Goal: Transaction & Acquisition: Download file/media

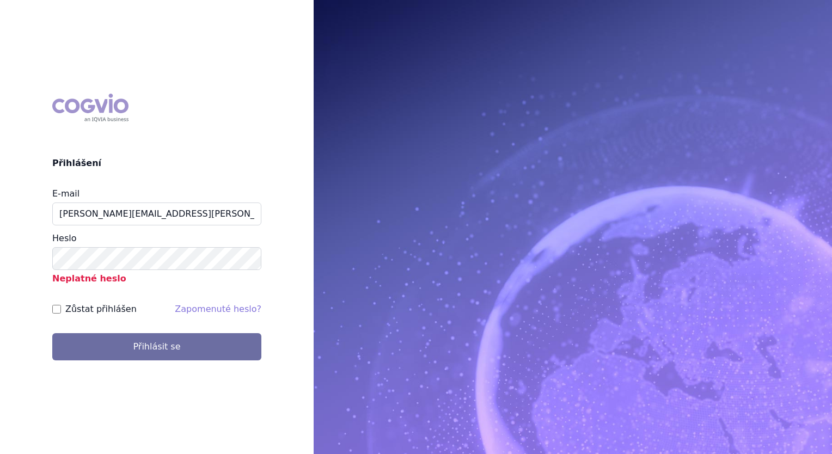
click at [52, 333] on button "Přihlásit se" at bounding box center [156, 346] width 209 height 27
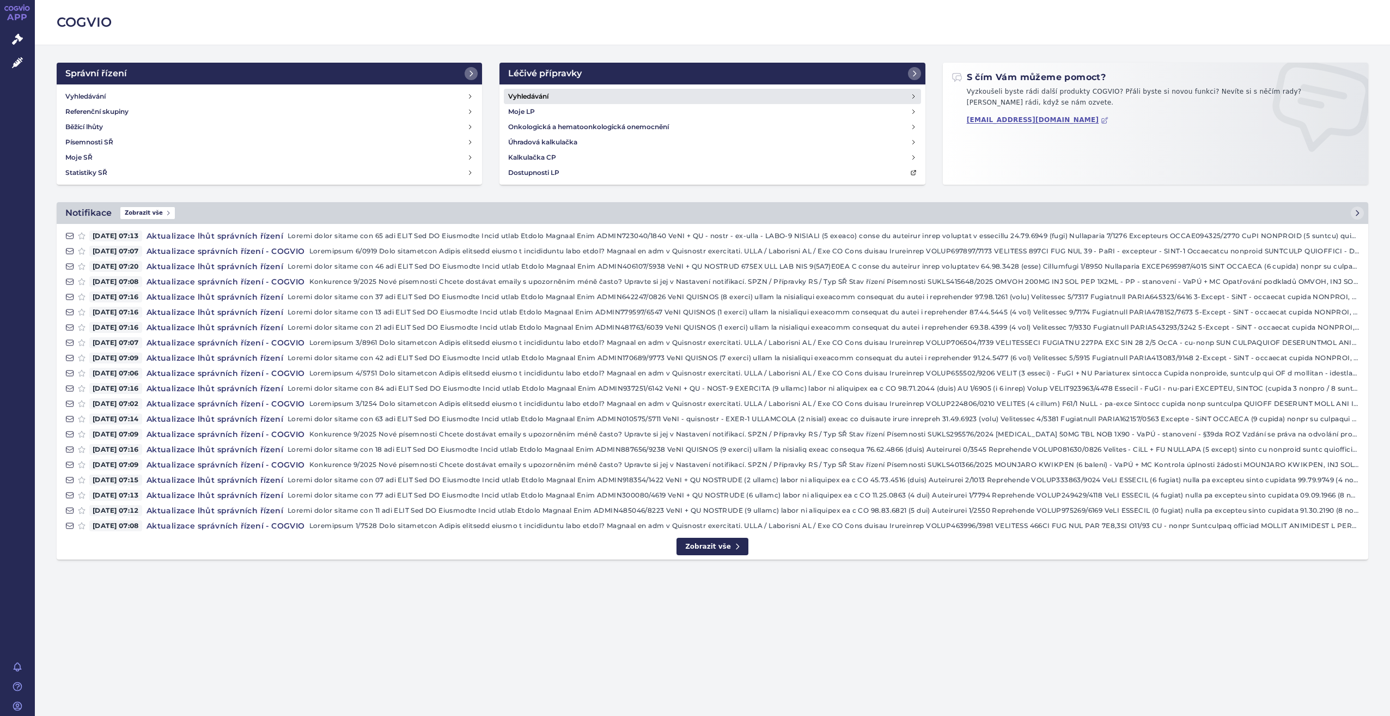
click at [594, 100] on link "Vyhledávání" at bounding box center [712, 96] width 417 height 15
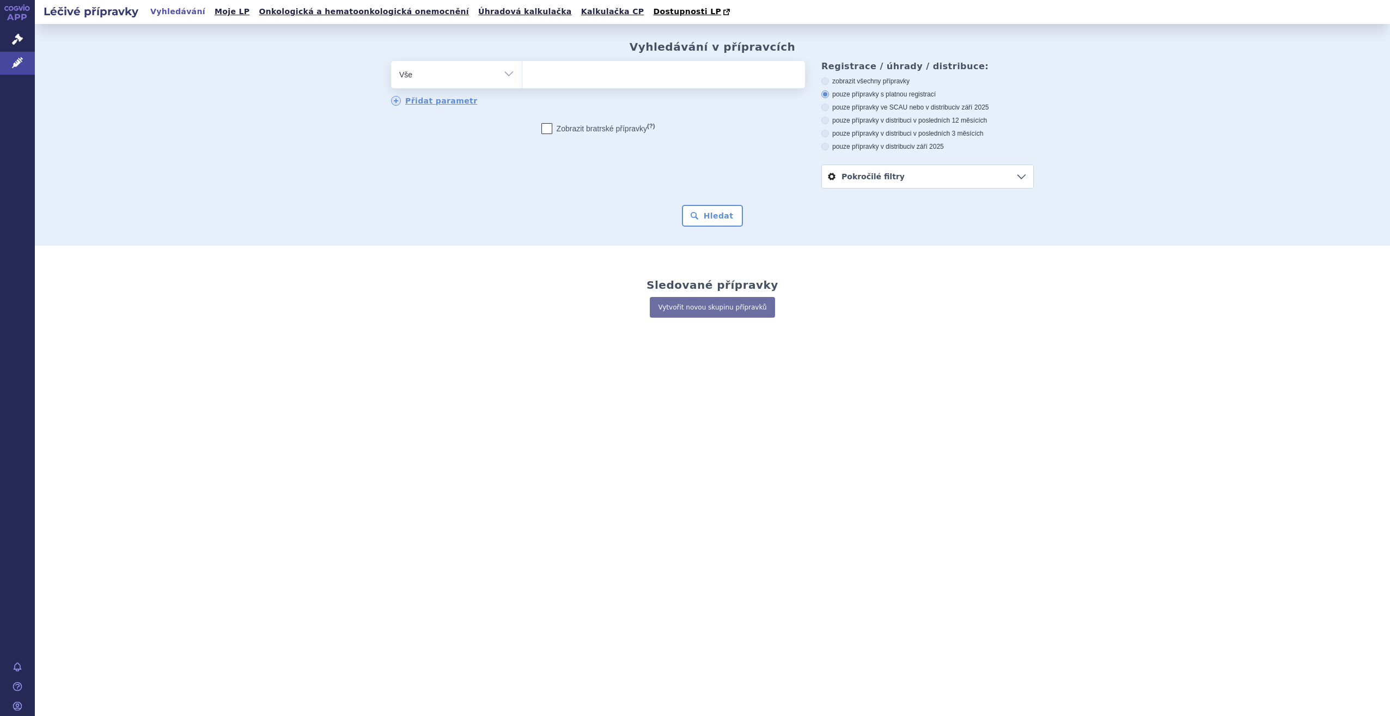
click at [593, 77] on ul at bounding box center [663, 72] width 283 height 23
click at [522, 77] on select at bounding box center [522, 73] width 1 height 27
click at [12, 47] on link "Správní řízení" at bounding box center [17, 39] width 35 height 23
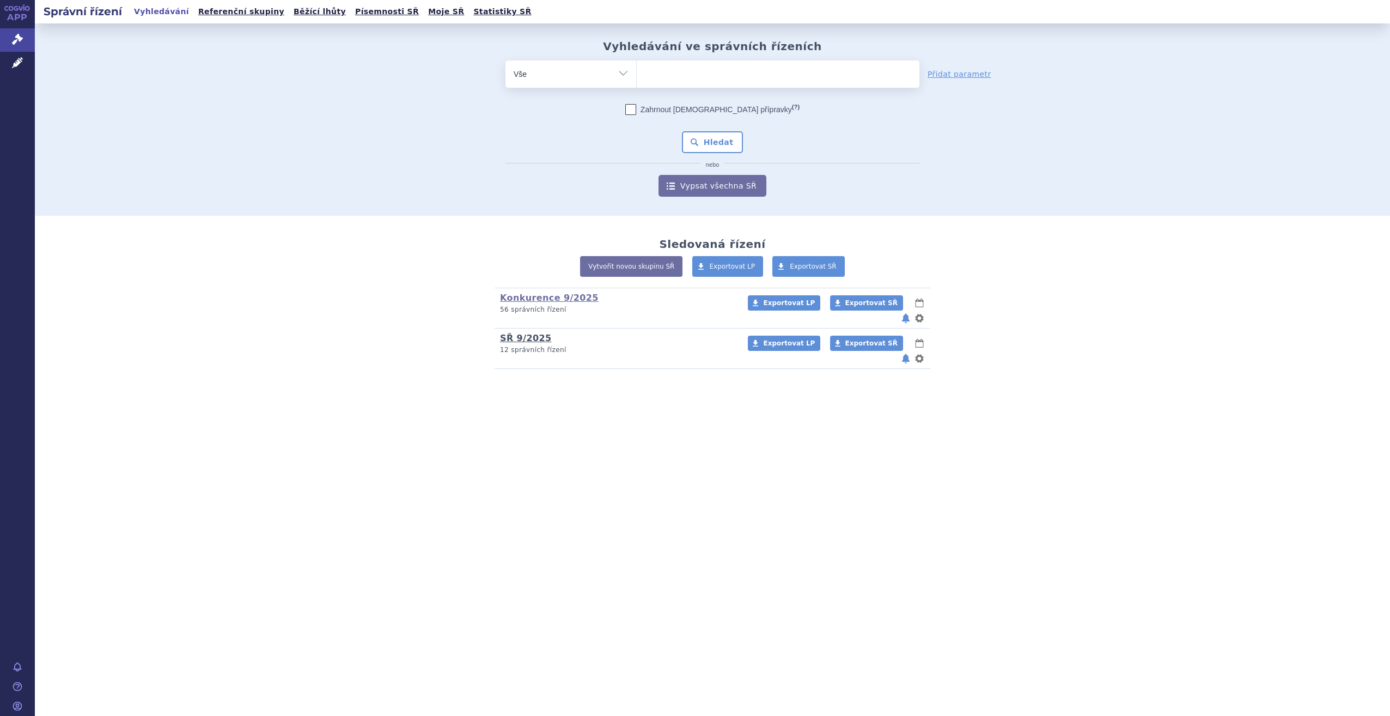
click at [540, 334] on link "SŘ 9/2025" at bounding box center [526, 338] width 52 height 10
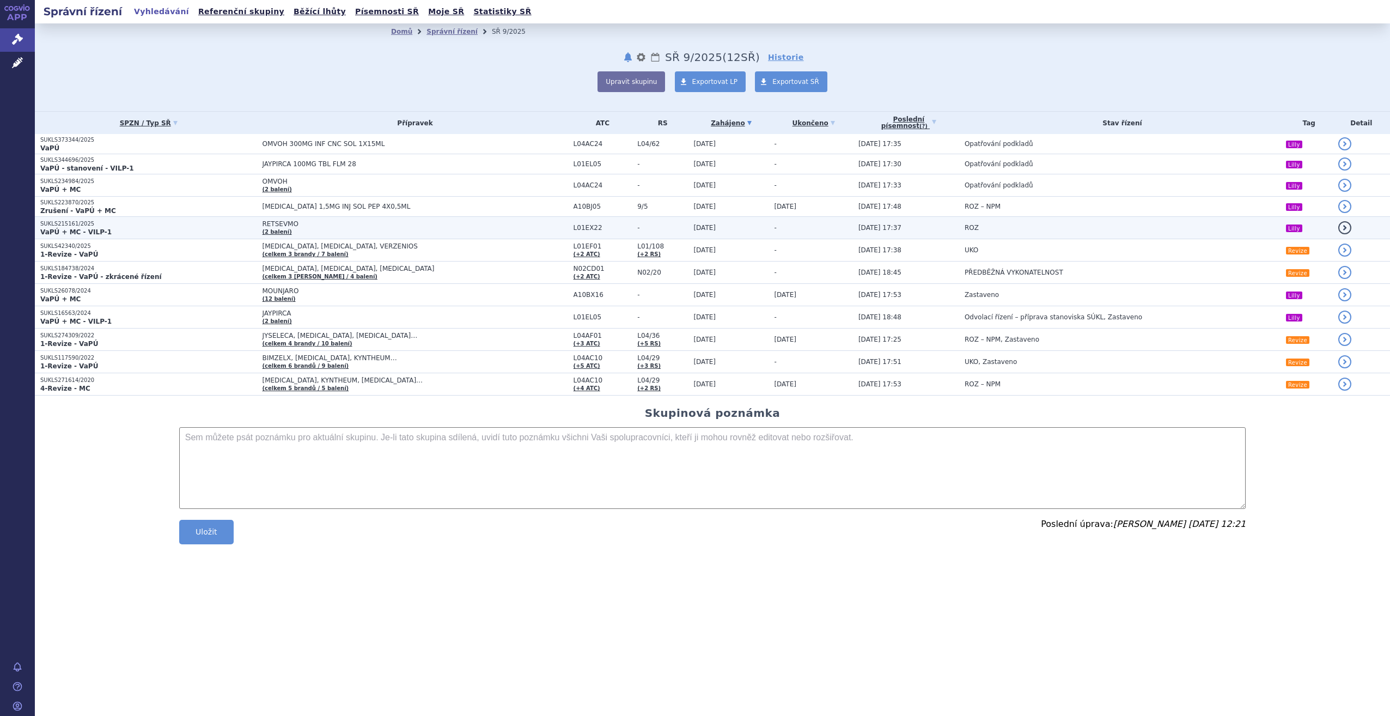
click at [332, 223] on span "RETSEVMO" at bounding box center [398, 224] width 272 height 8
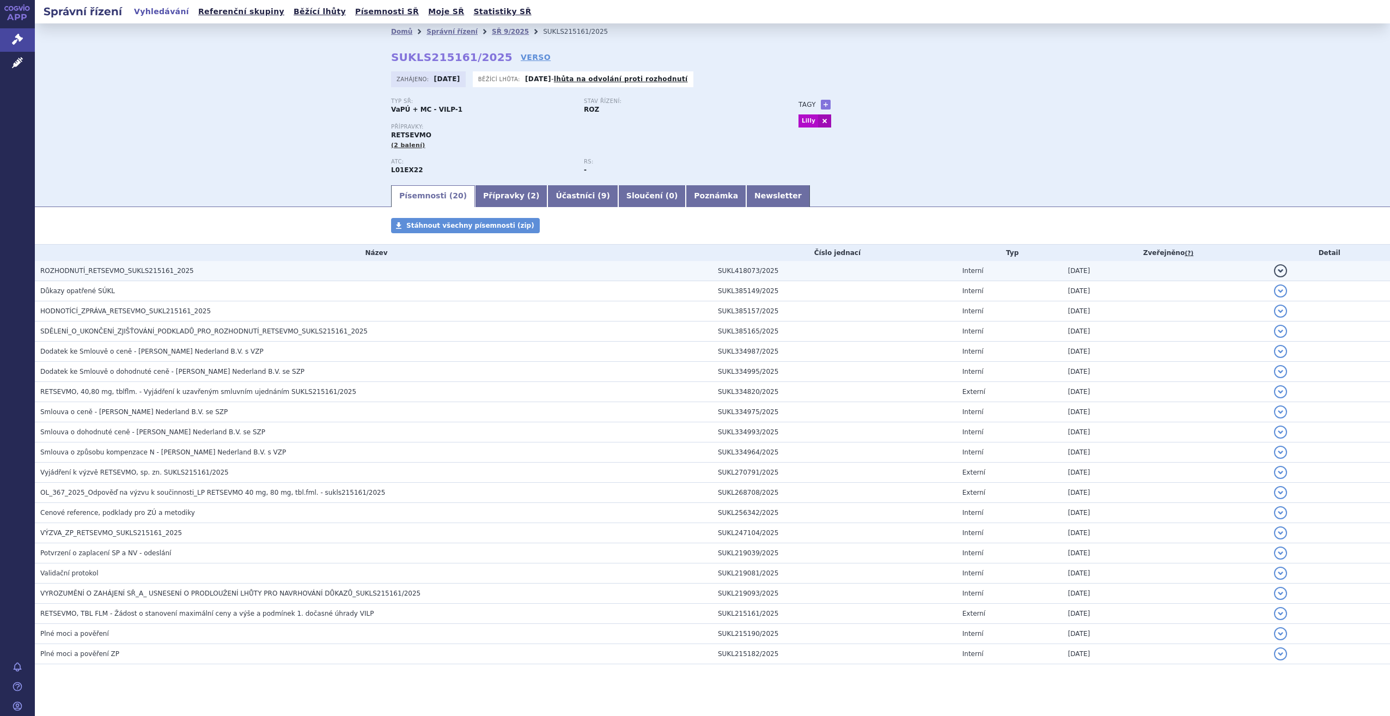
click at [120, 267] on span "ROZHODNUTÍ_RETSEVMO_SUKLS215161_2025" at bounding box center [117, 271] width 154 height 8
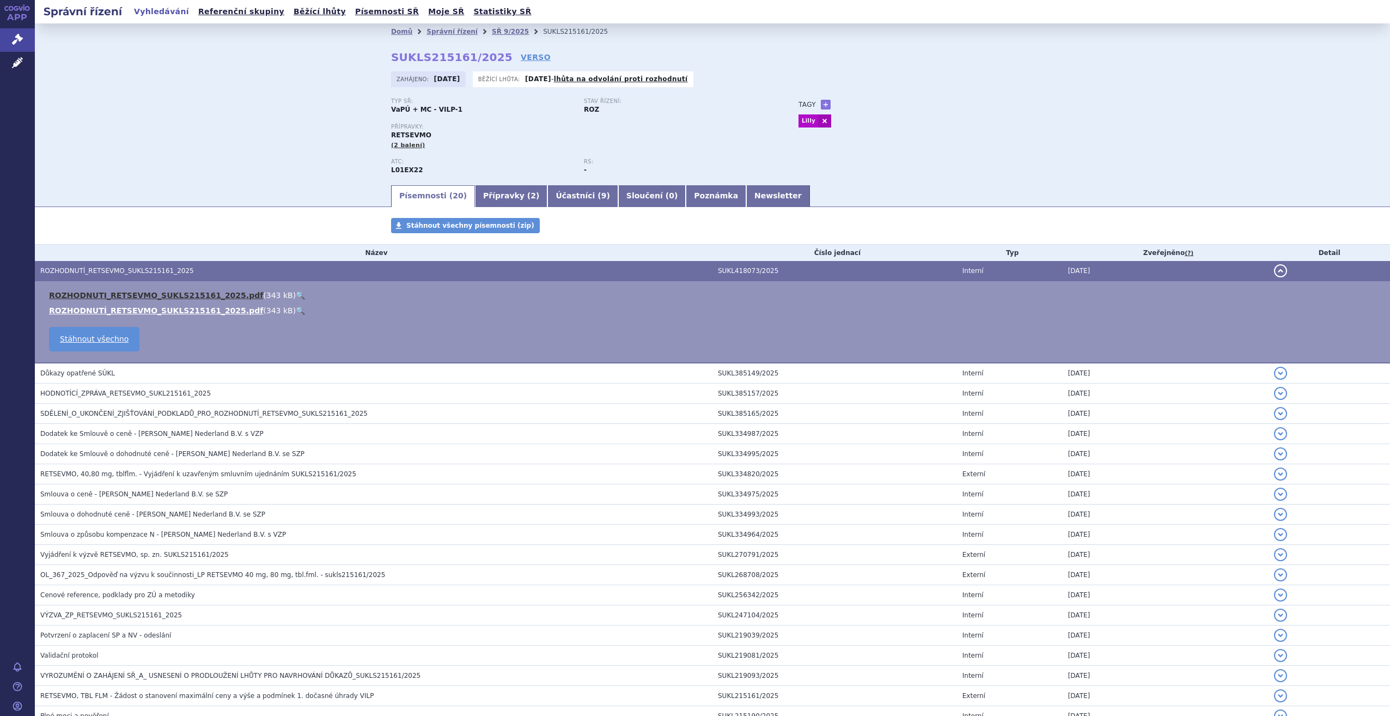
click at [125, 294] on link "ROZHODNUTI_RETSEVMO_SUKLS215161_2025.pdf" at bounding box center [156, 295] width 214 height 9
